Goal: Check status: Check status

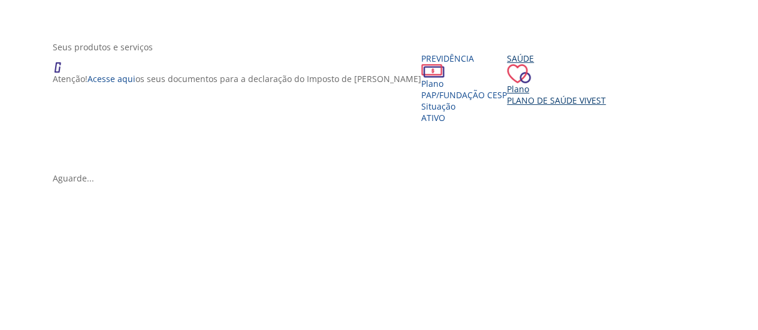
scroll to position [272, 0]
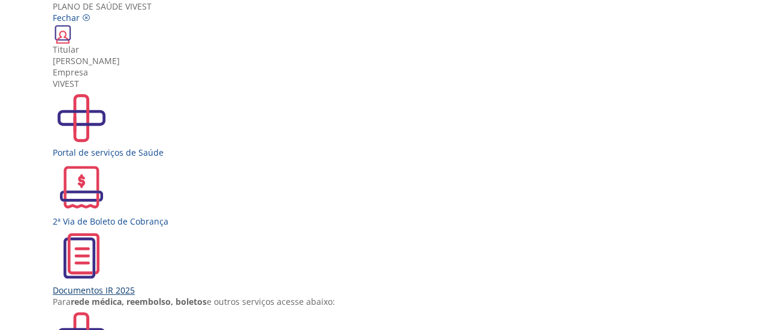
scroll to position [376, 0]
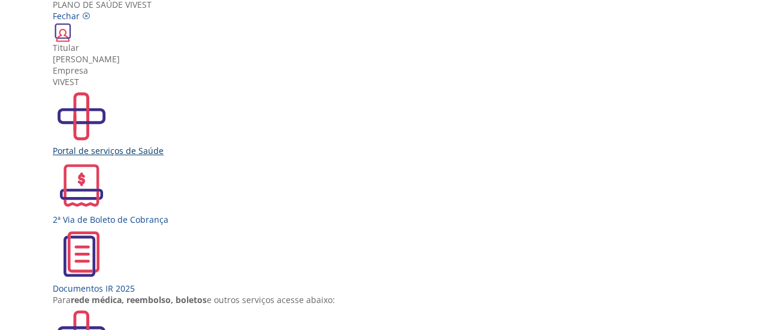
click at [217, 156] on div "Portal de serviços de Saúde" at bounding box center [383, 150] width 661 height 11
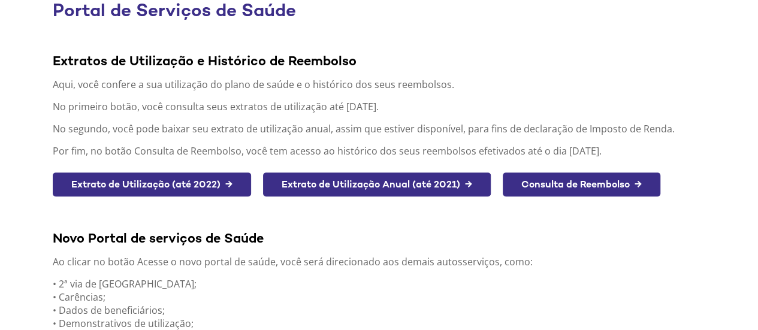
scroll to position [114, 0]
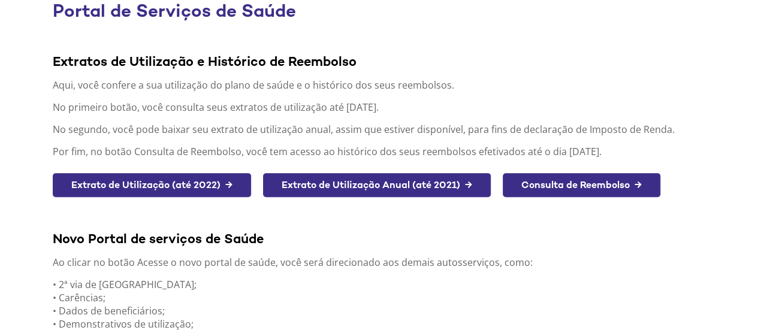
click at [591, 187] on link "Consulta de Reembolso →" at bounding box center [581, 185] width 158 height 25
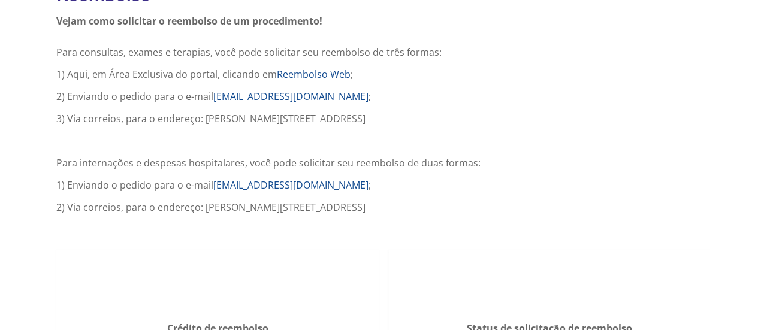
scroll to position [107, 0]
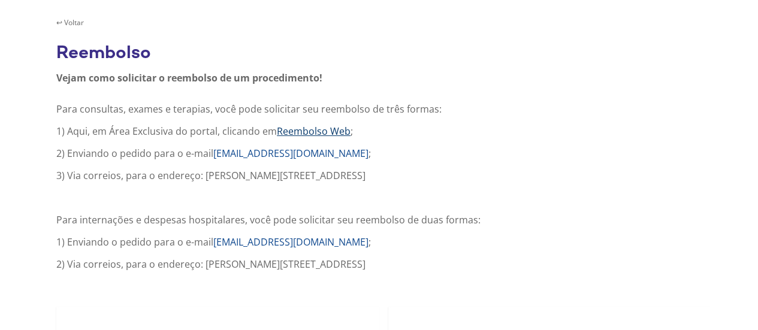
click at [299, 128] on link "Reembolso Web" at bounding box center [314, 131] width 74 height 13
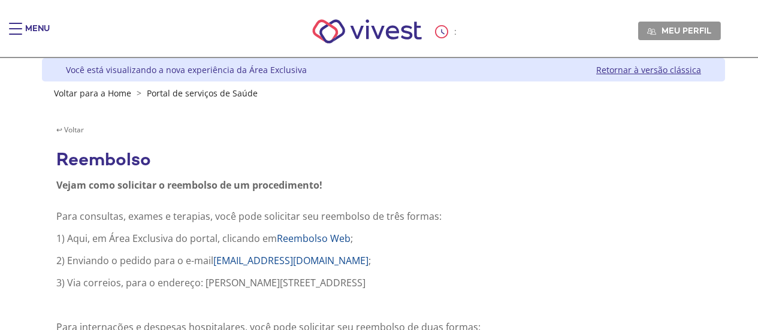
scroll to position [107, 0]
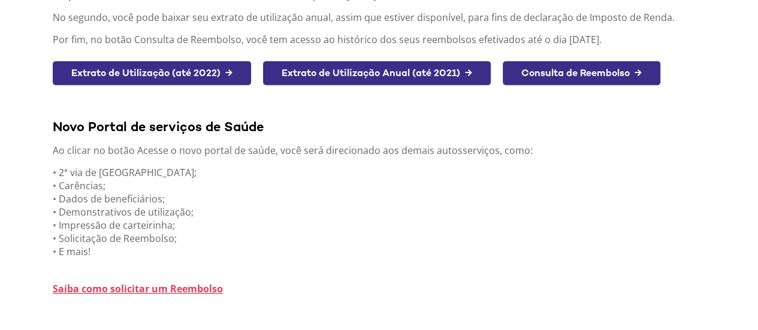
scroll to position [354, 0]
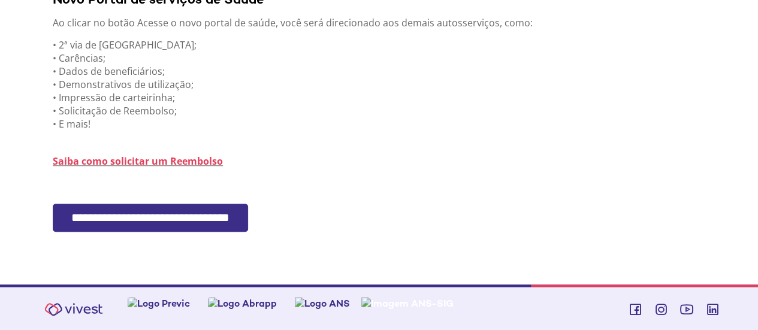
click at [156, 216] on input "**********" at bounding box center [150, 218] width 195 height 28
